Goal: Navigation & Orientation: Find specific page/section

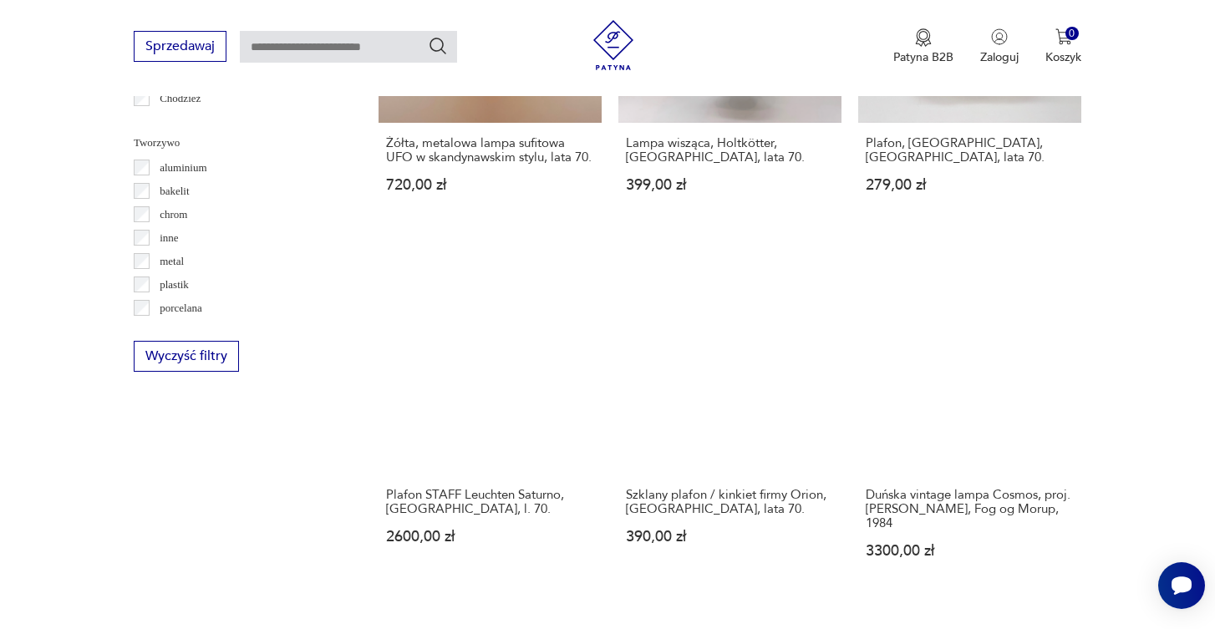
scroll to position [1536, 0]
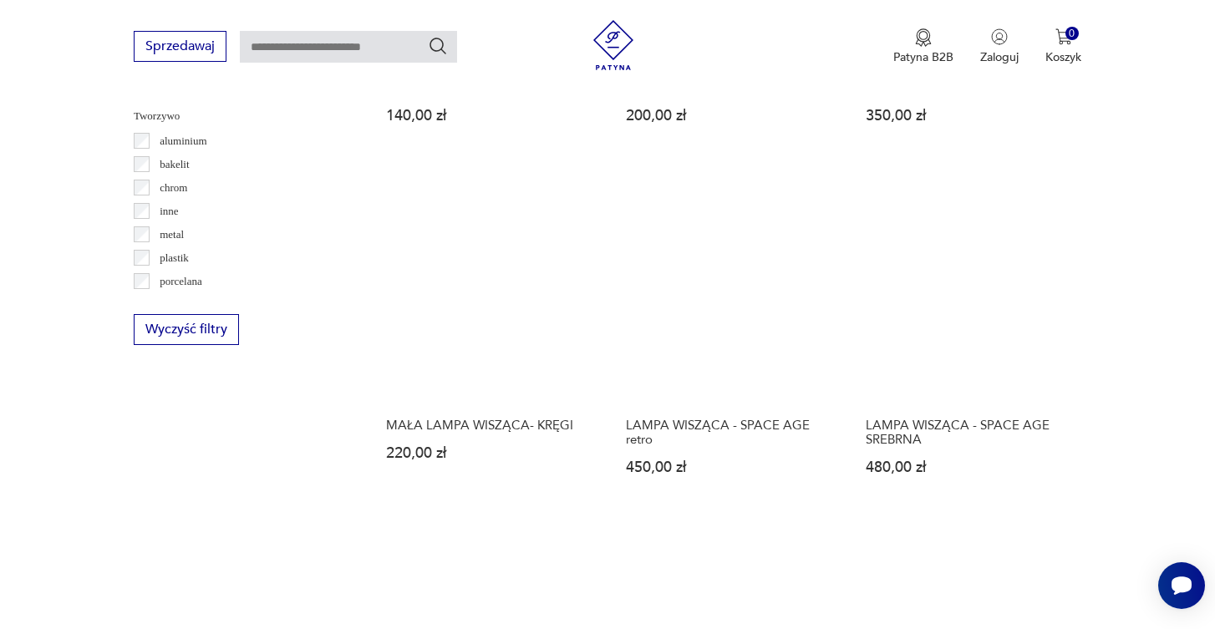
scroll to position [1566, 0]
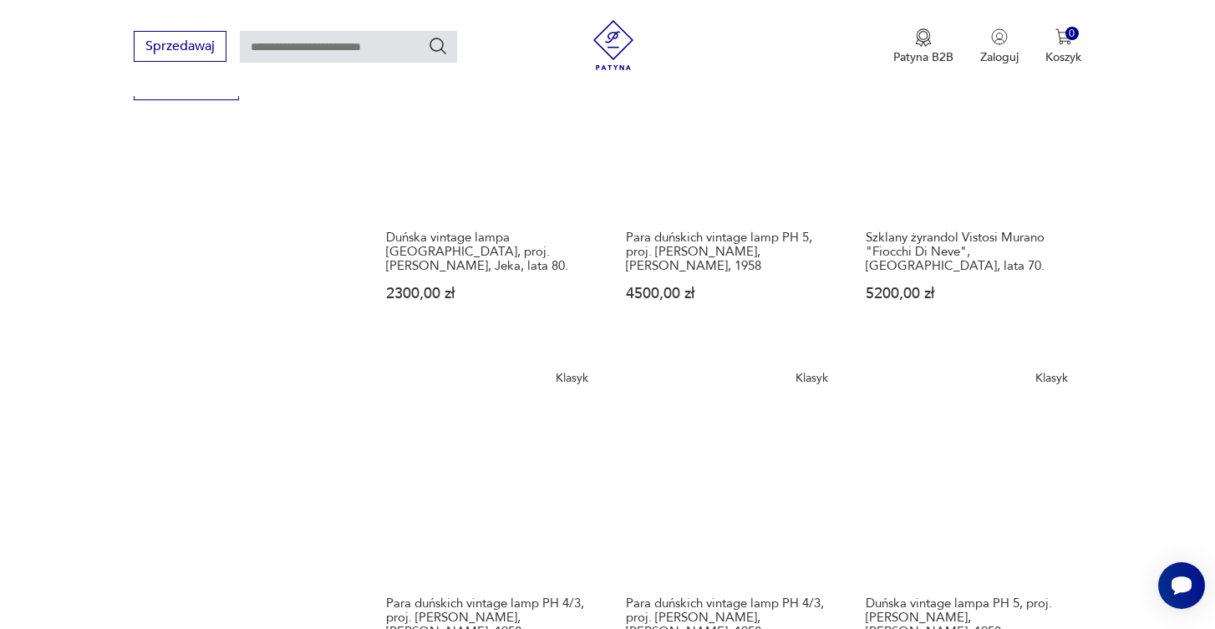
scroll to position [1806, 0]
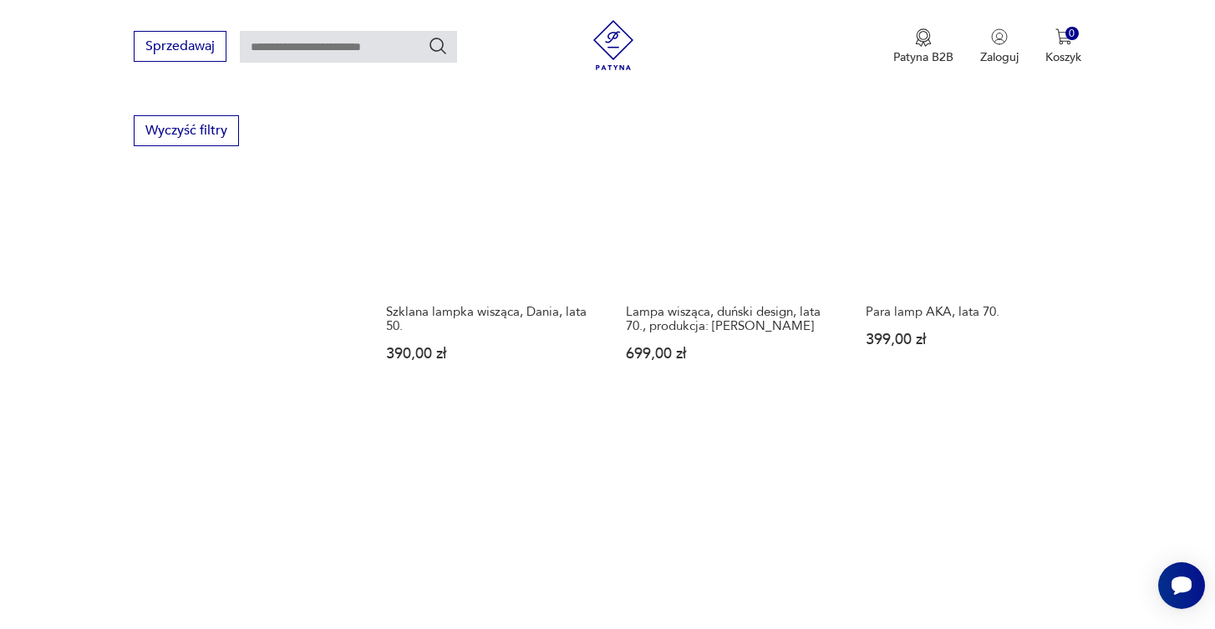
scroll to position [1762, 0]
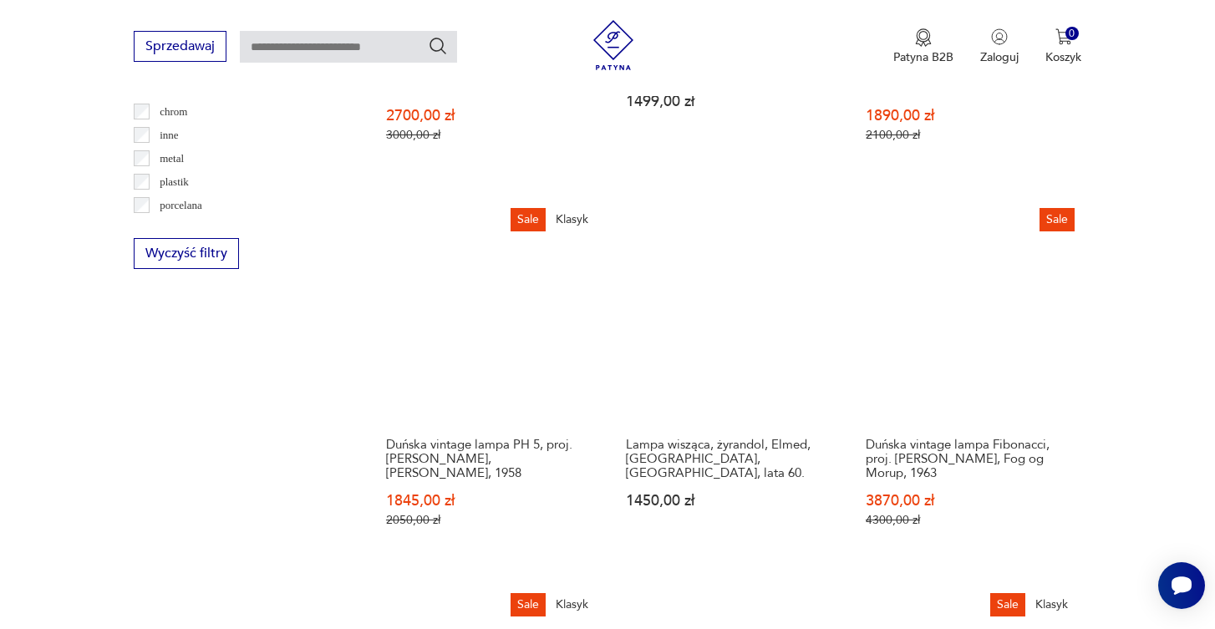
scroll to position [1638, 0]
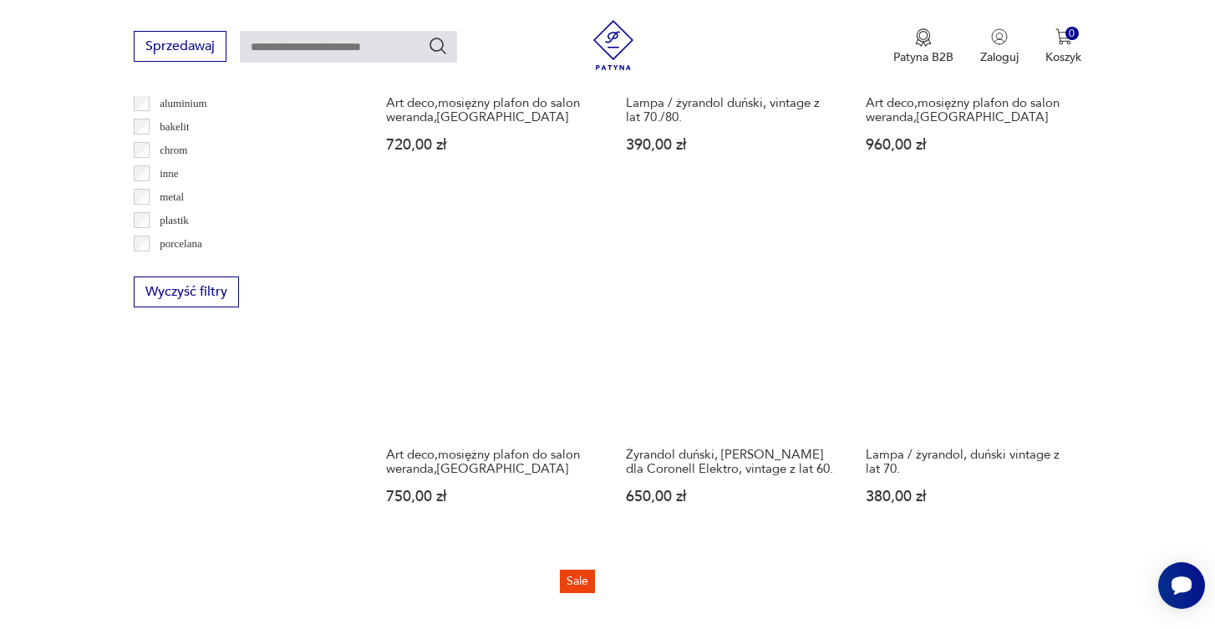
scroll to position [1590, 0]
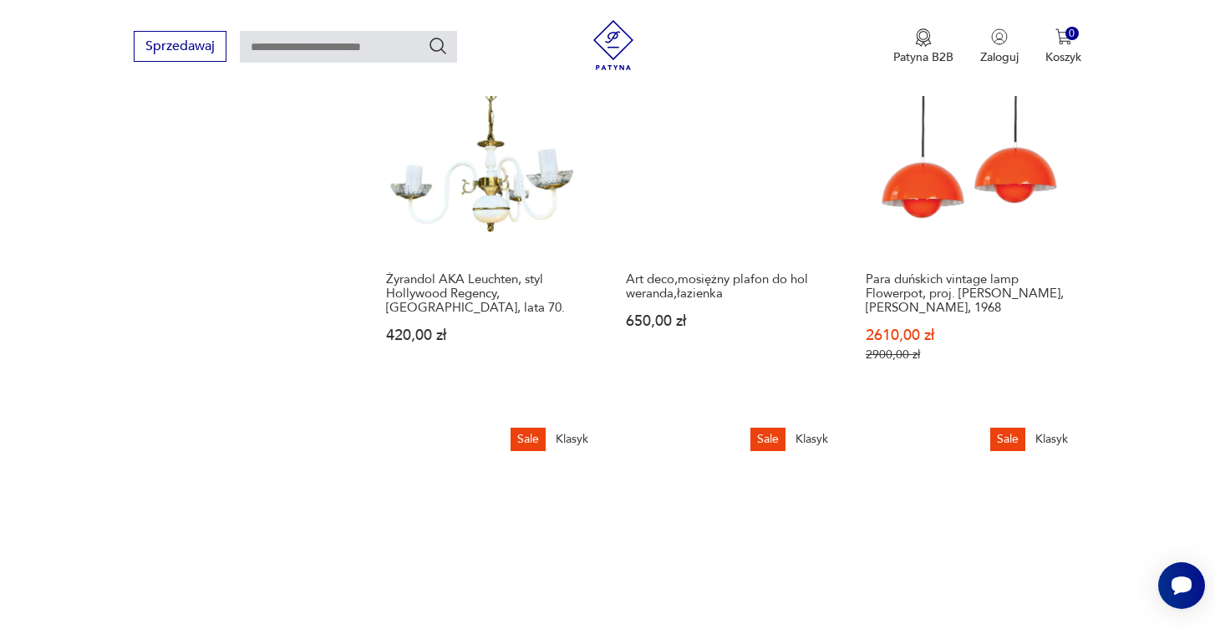
scroll to position [1841, 0]
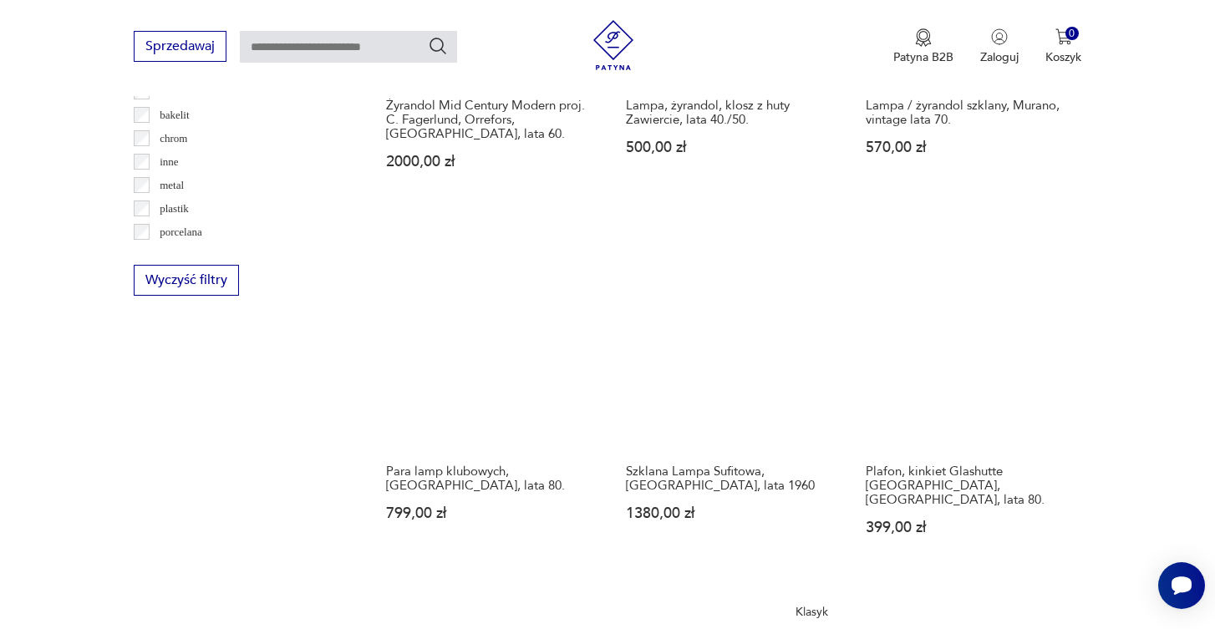
scroll to position [1632, 0]
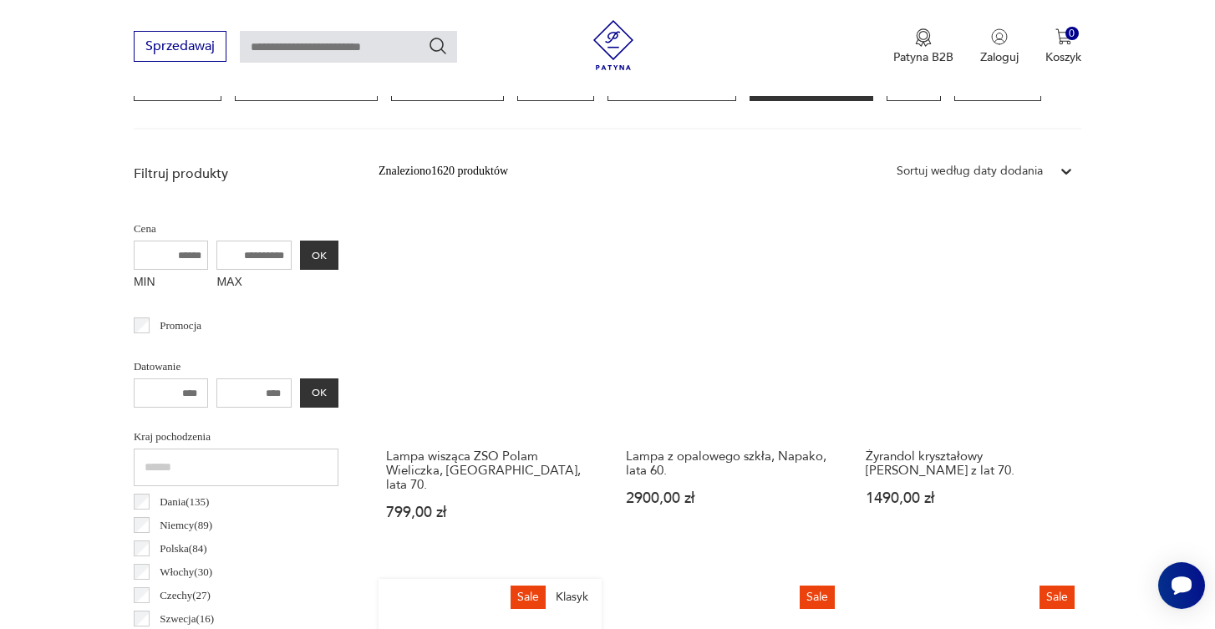
scroll to position [494, 0]
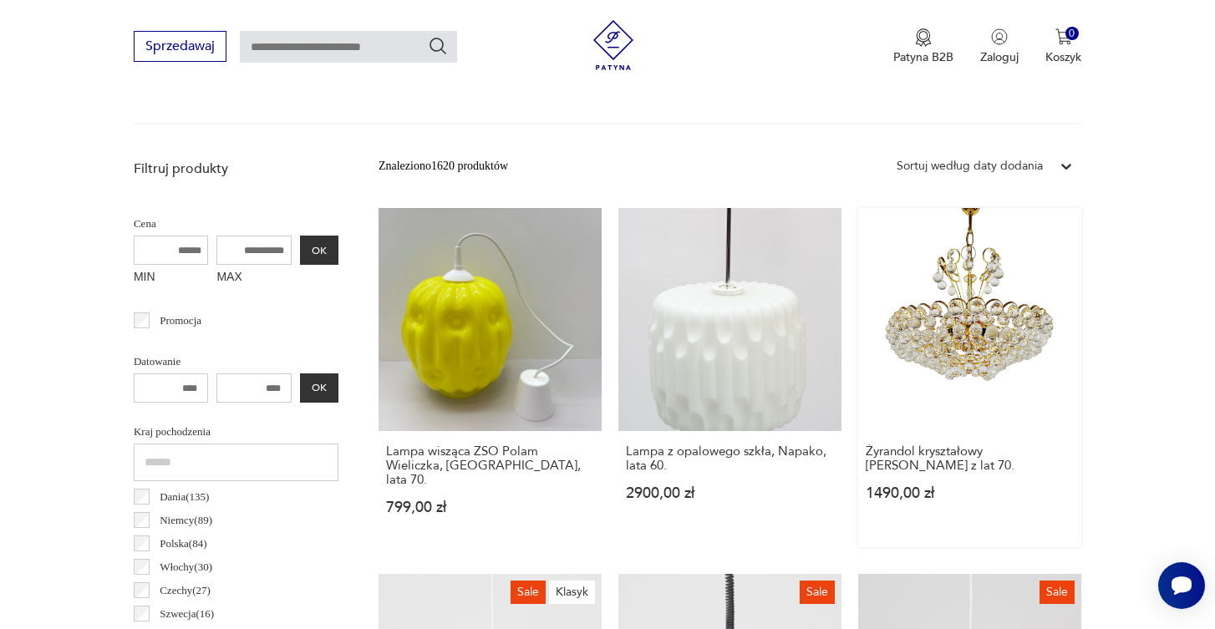
click at [858, 305] on link "Żyrandol kryształowy marki Joski Bodemais z lat 70. 1490,00 zł" at bounding box center [969, 377] width 223 height 339
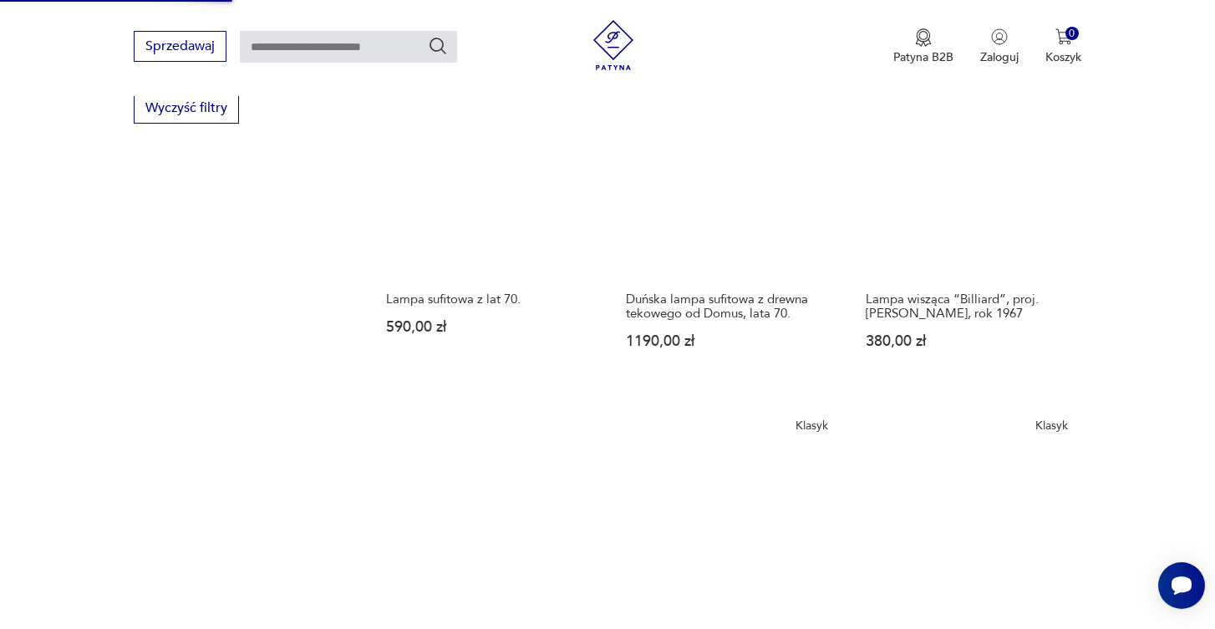
scroll to position [1783, 0]
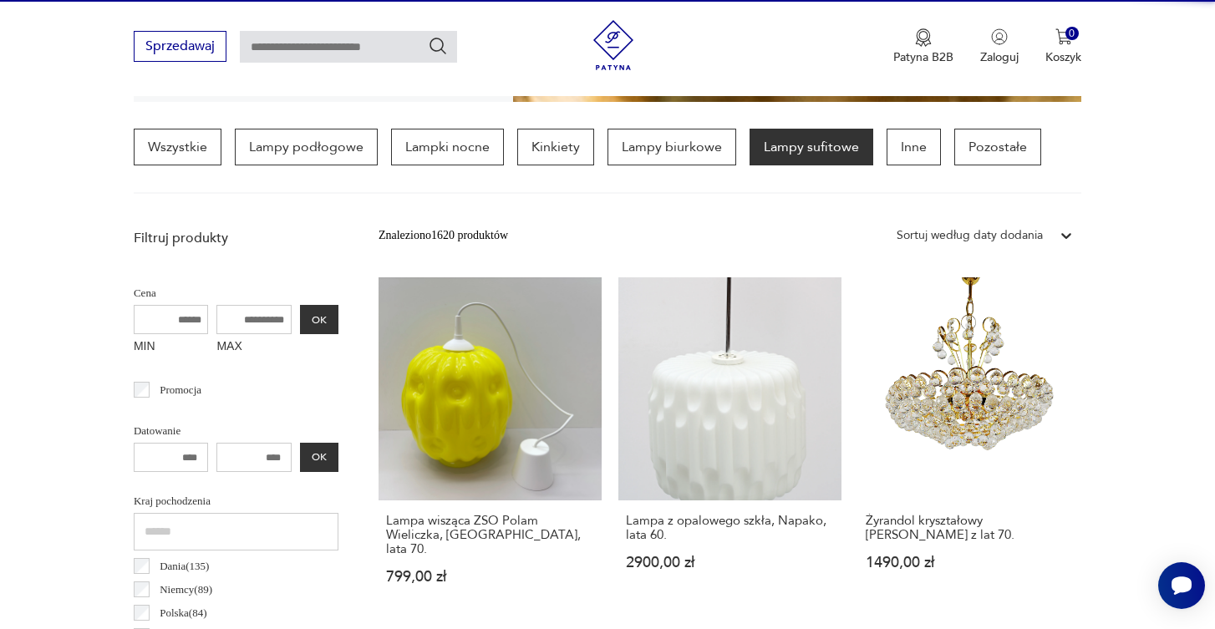
scroll to position [394, 0]
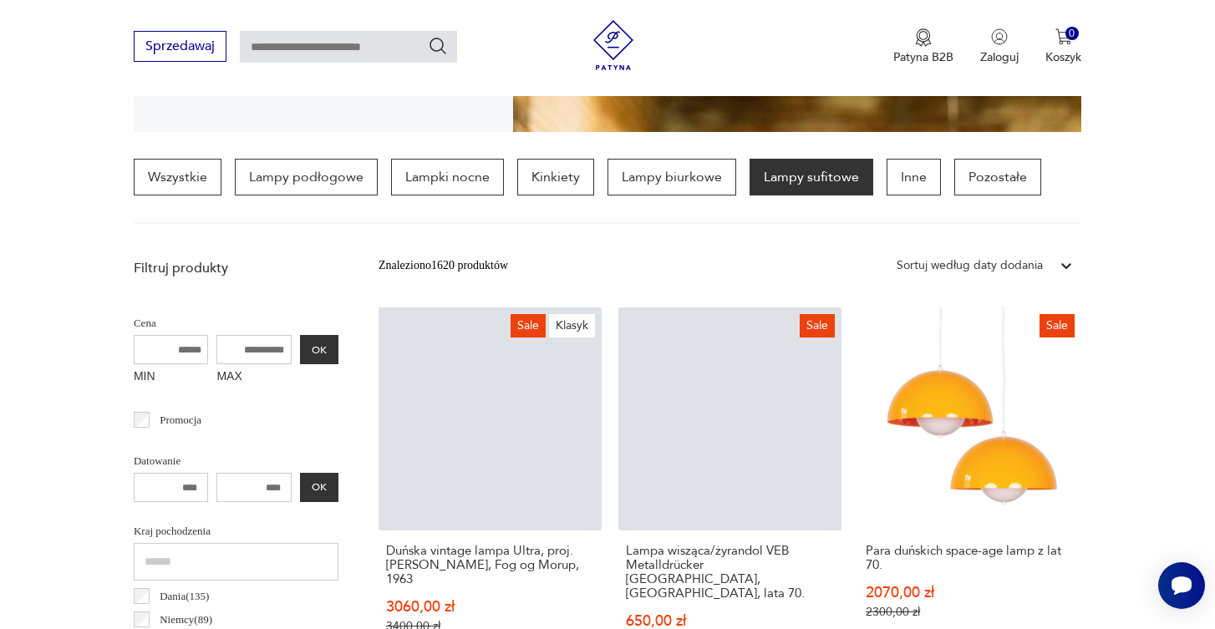
click at [916, 0] on div "Sprzedawaj Patyna B2B Zaloguj 0 Koszyk Twój koszyk ( 0 ) Brak produktów w koszy…" at bounding box center [607, 48] width 1215 height 96
